Goal: Task Accomplishment & Management: Use online tool/utility

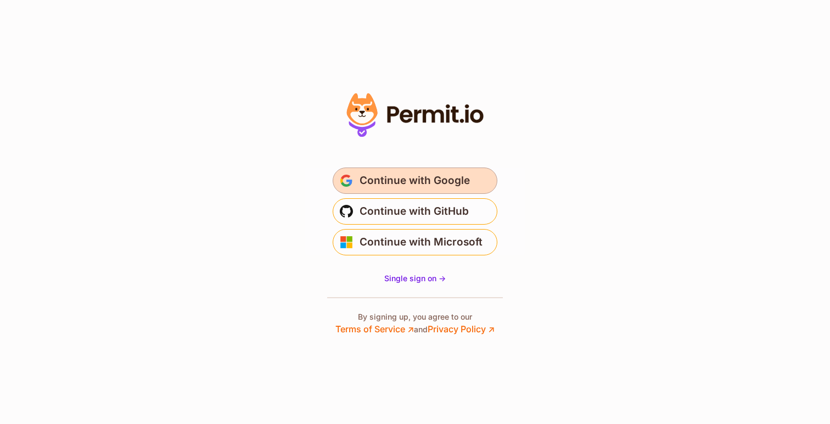
click at [406, 176] on span "Continue with Google" at bounding box center [414, 181] width 110 height 18
